Goal: Task Accomplishment & Management: Complete application form

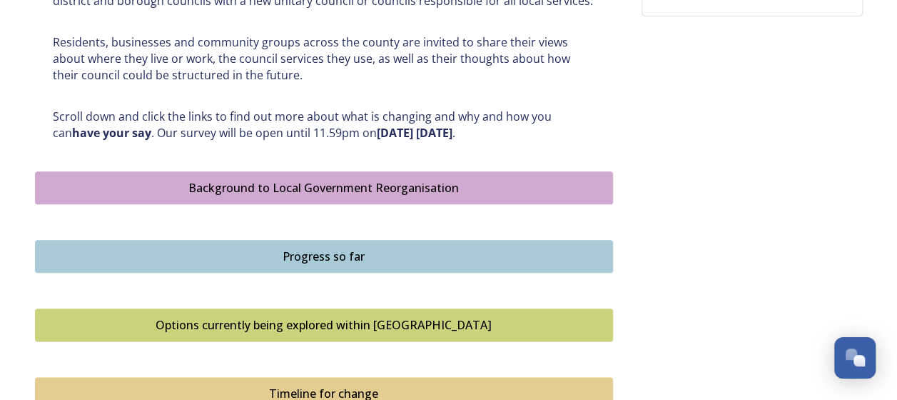
scroll to position [714, 0]
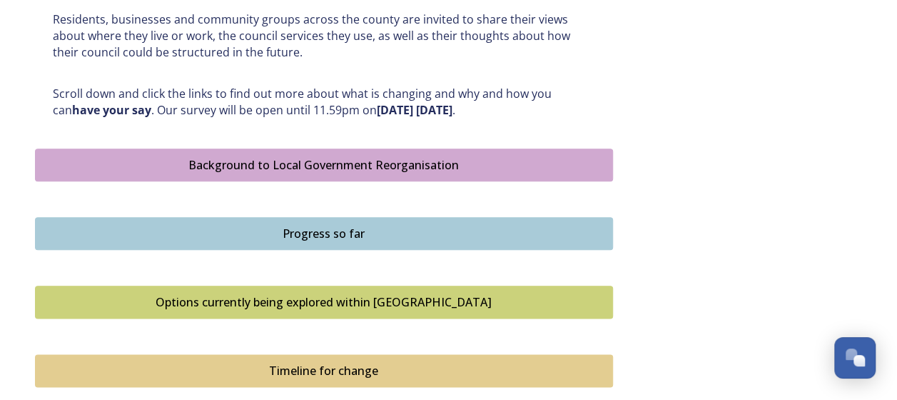
click at [344, 161] on div "Background to Local Government Reorganisation" at bounding box center [324, 164] width 563 height 17
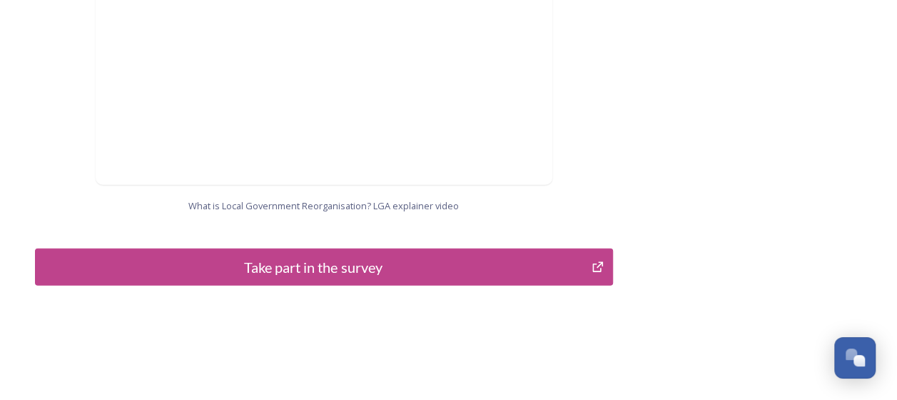
scroll to position [1624, 0]
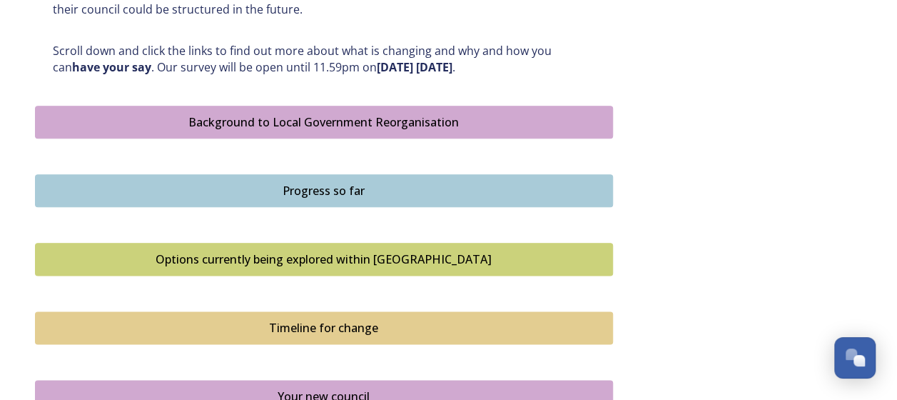
scroll to position [857, 0]
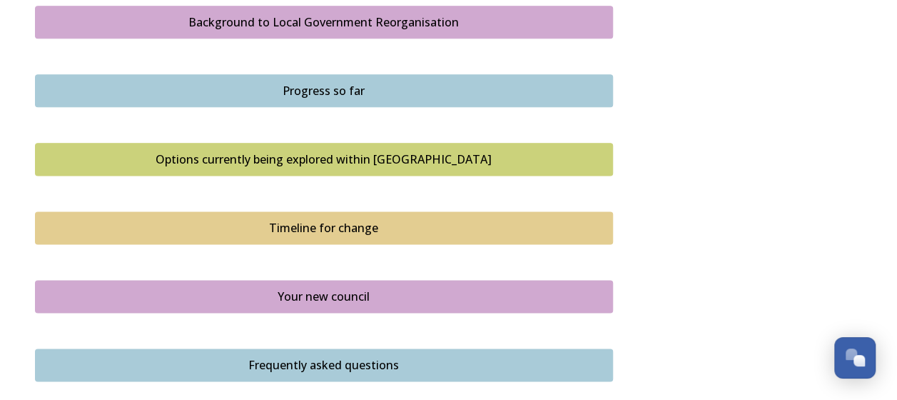
click at [318, 89] on div "Progress so far" at bounding box center [324, 90] width 563 height 17
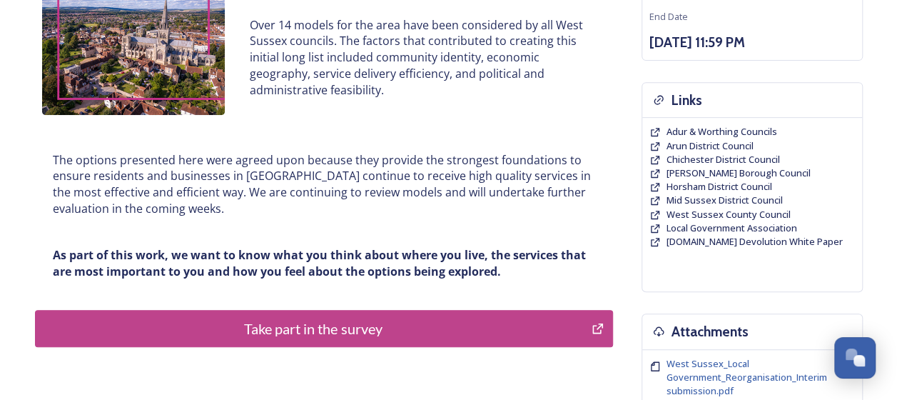
scroll to position [286, 0]
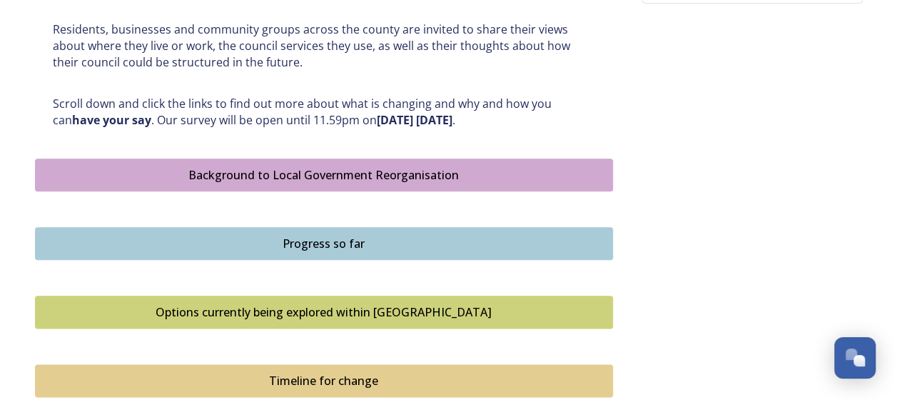
scroll to position [714, 0]
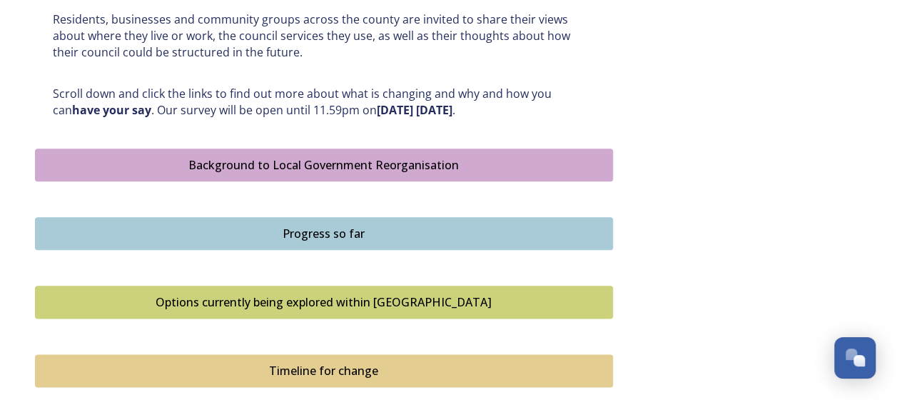
click at [363, 311] on button "Options currently being explored within West Sussex" at bounding box center [324, 302] width 578 height 33
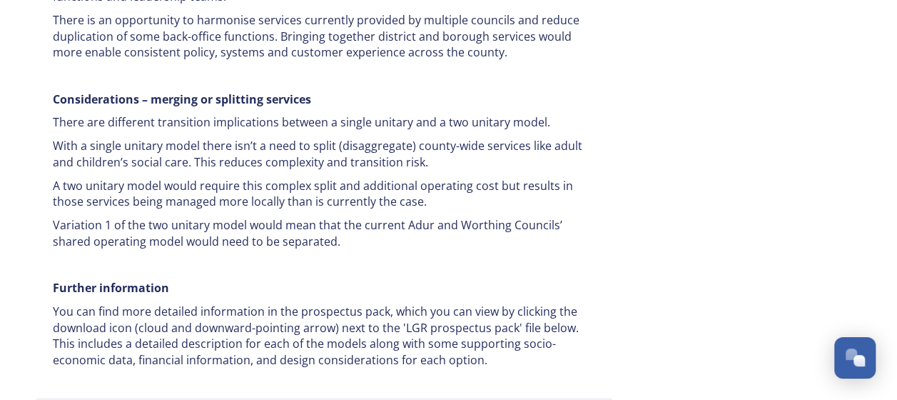
scroll to position [2785, 0]
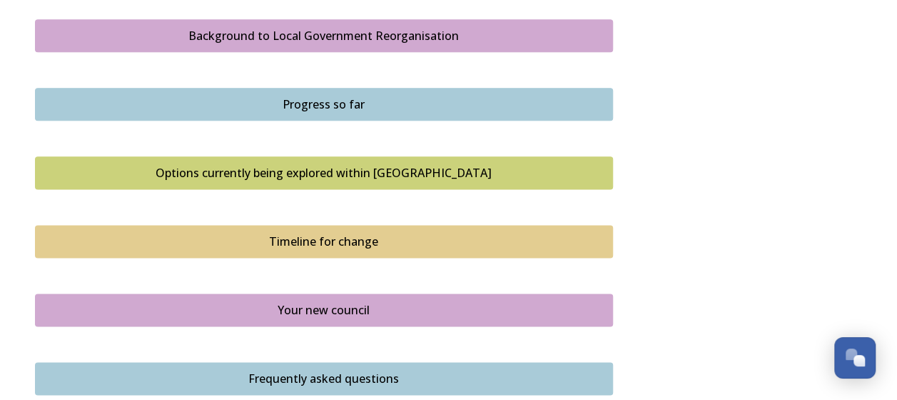
scroll to position [857, 0]
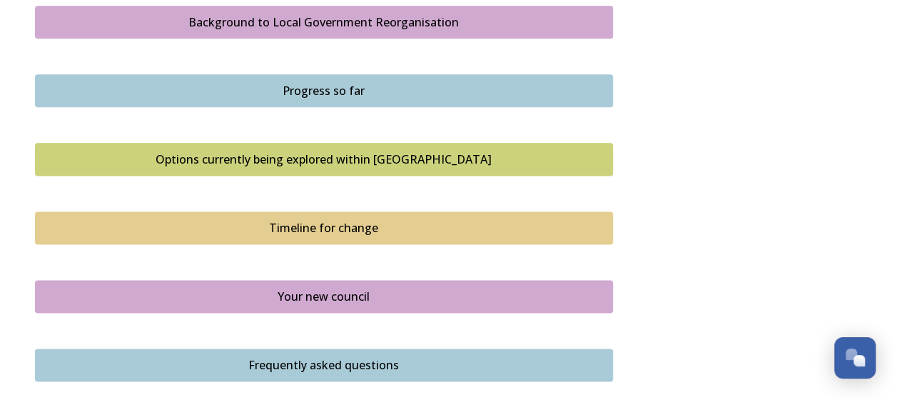
click at [303, 220] on div "Timeline for change" at bounding box center [324, 227] width 563 height 17
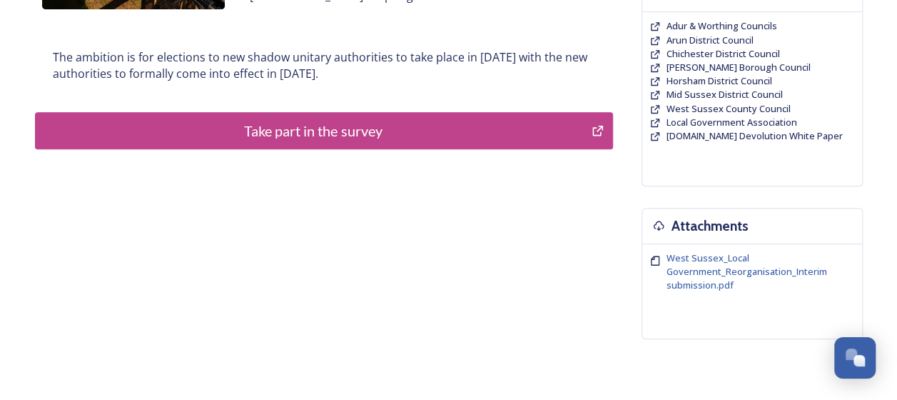
scroll to position [428, 0]
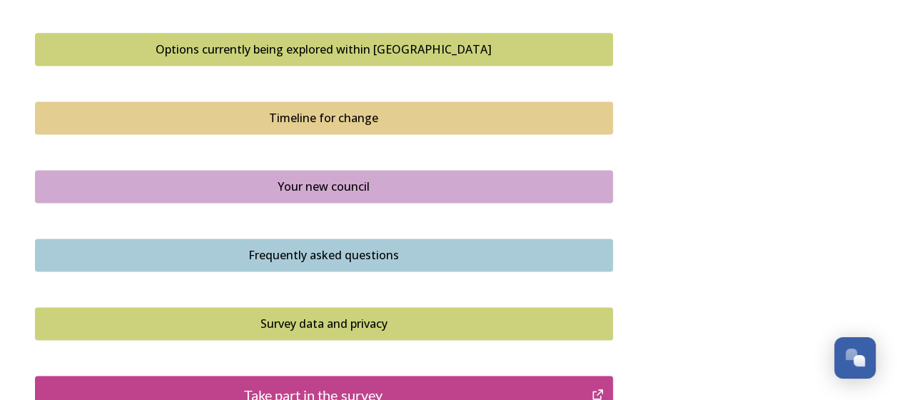
scroll to position [1000, 0]
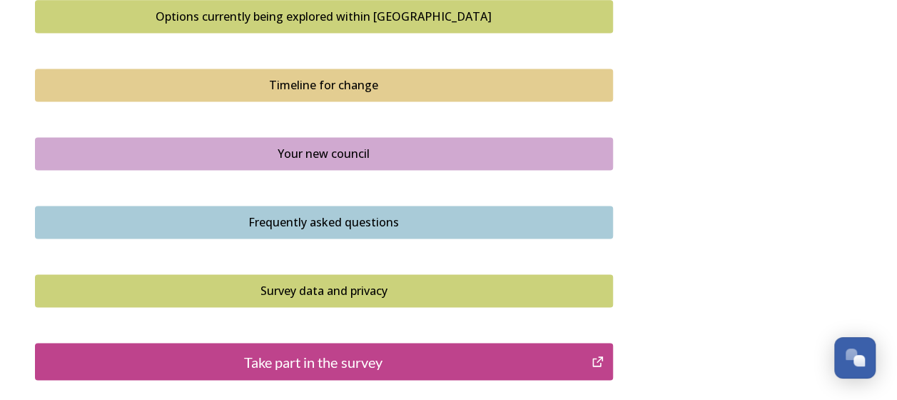
click at [329, 155] on div "Your new council" at bounding box center [324, 153] width 563 height 17
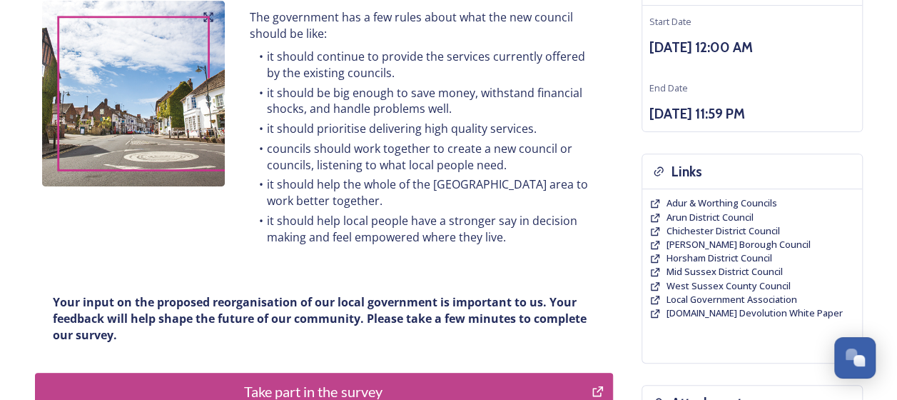
scroll to position [214, 0]
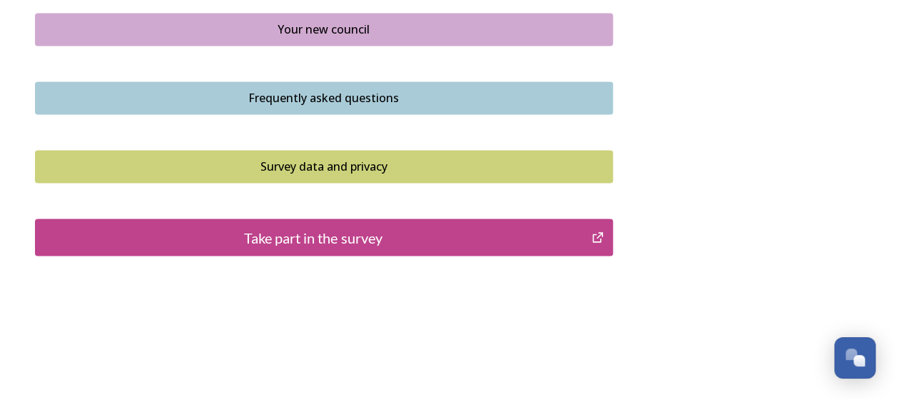
scroll to position [1132, 0]
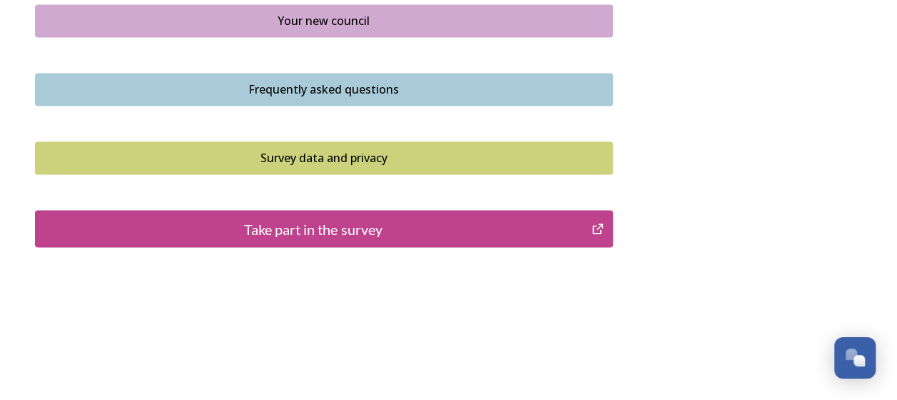
click at [273, 81] on div "Frequently asked questions" at bounding box center [324, 89] width 563 height 17
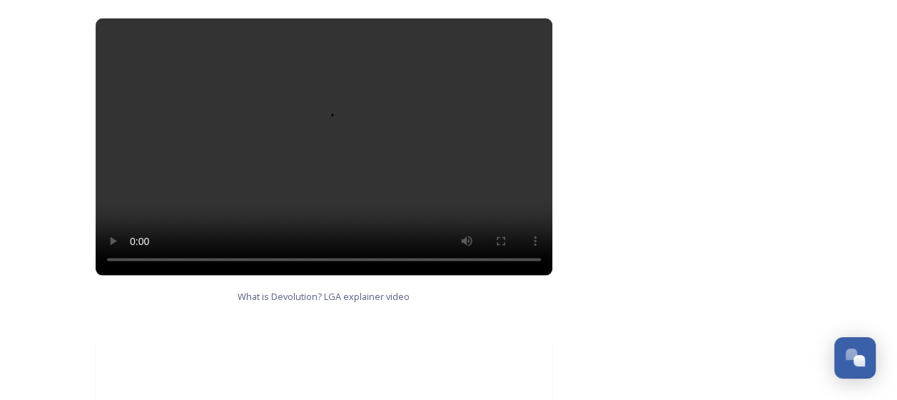
scroll to position [1428, 0]
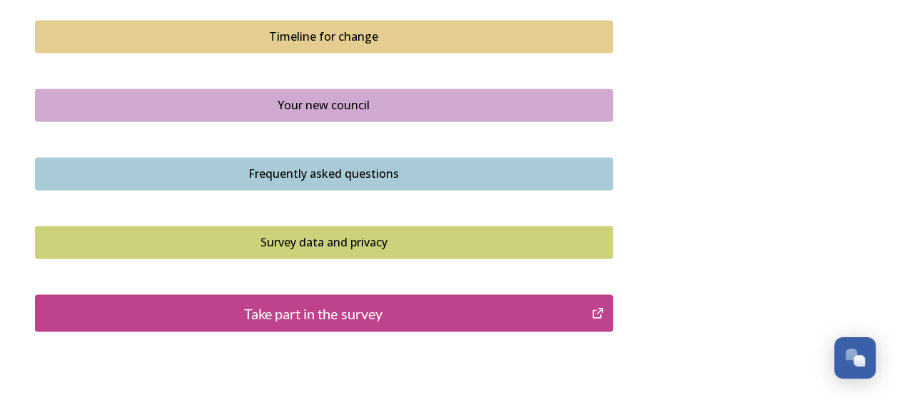
scroll to position [1071, 0]
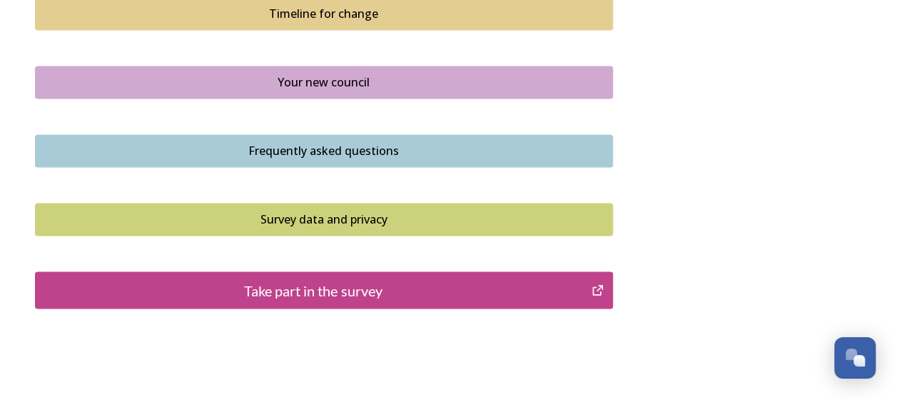
click at [353, 284] on div "Take part in the survey" at bounding box center [314, 289] width 542 height 21
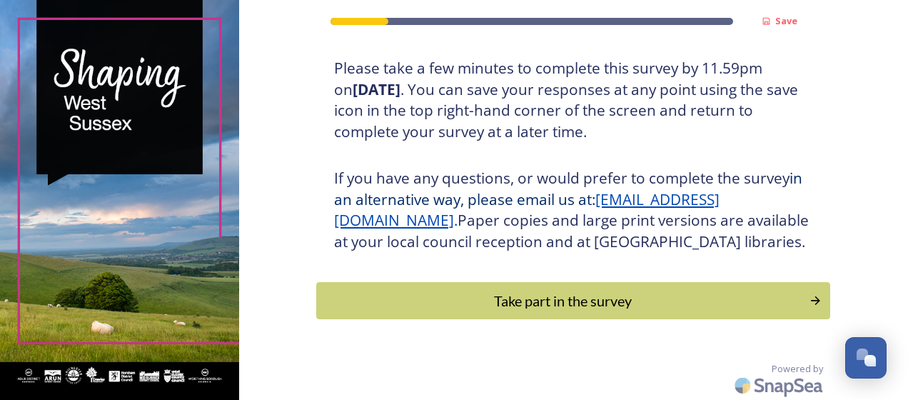
scroll to position [286, 0]
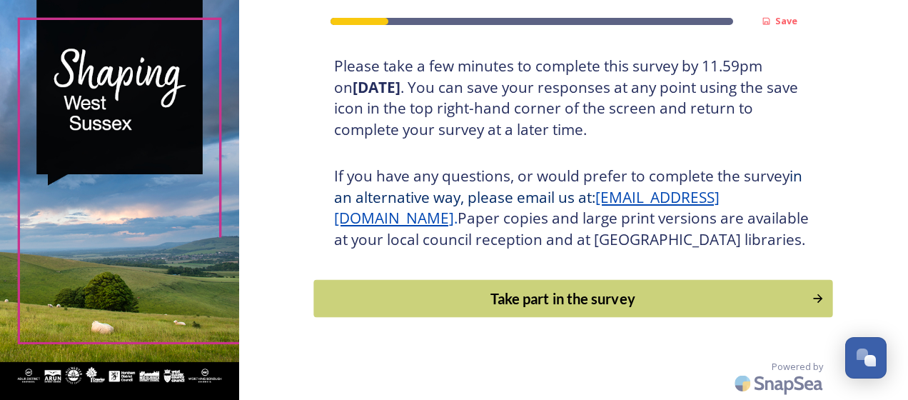
click at [558, 296] on div "Take part in the survey" at bounding box center [563, 298] width 483 height 21
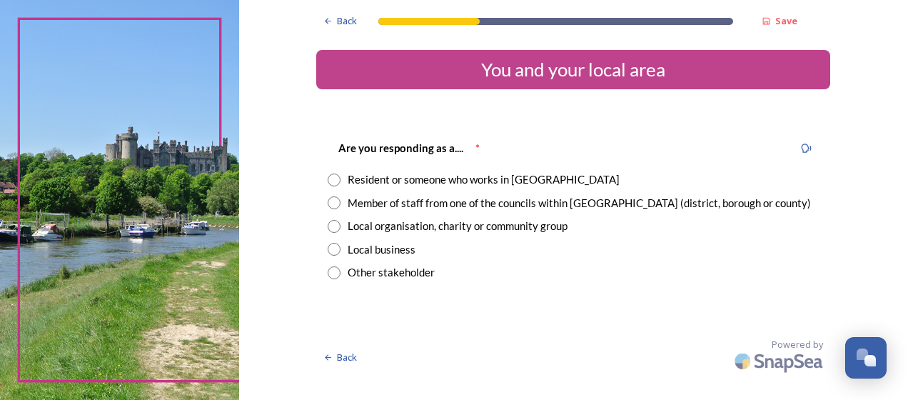
click at [334, 273] on input "radio" at bounding box center [334, 272] width 13 height 13
radio input "true"
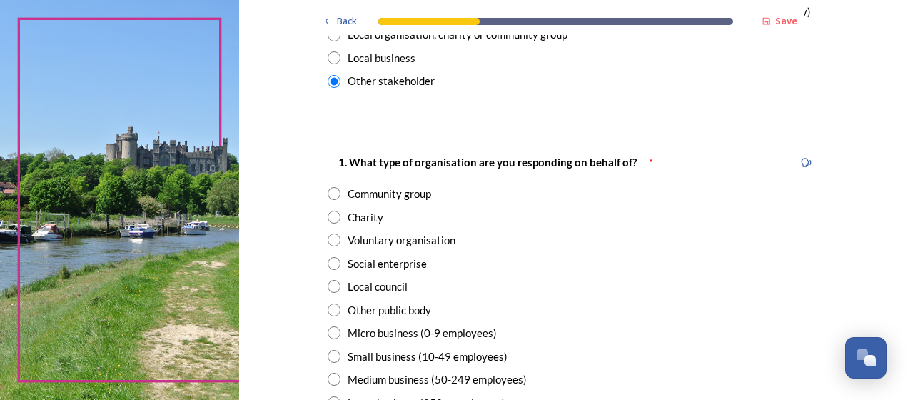
scroll to position [214, 0]
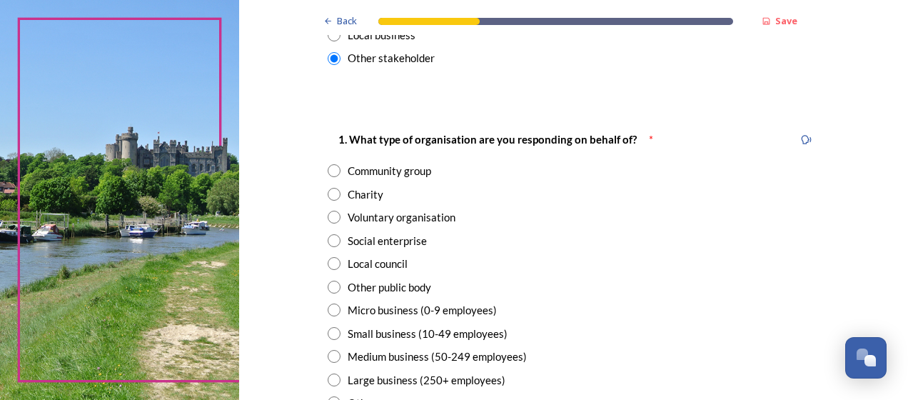
click at [329, 263] on input "radio" at bounding box center [334, 263] width 13 height 13
radio input "true"
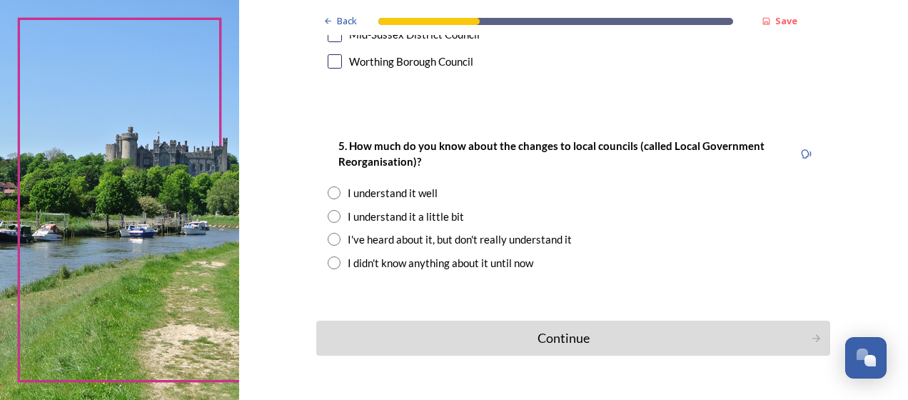
scroll to position [1180, 0]
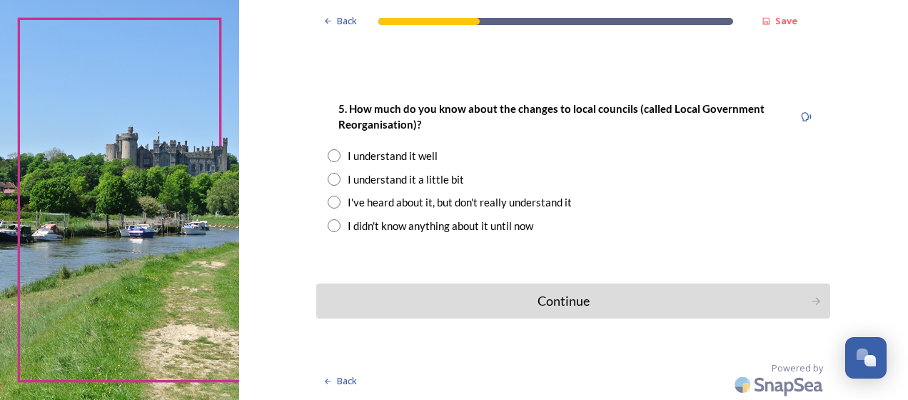
click at [330, 155] on input "radio" at bounding box center [334, 155] width 13 height 13
radio input "true"
click at [575, 296] on div "Continue" at bounding box center [563, 300] width 483 height 19
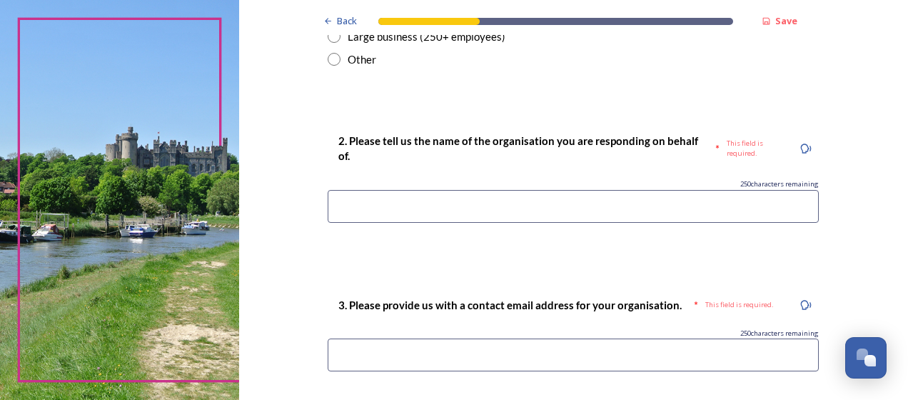
scroll to position [537, 0]
